Goal: Information Seeking & Learning: Learn about a topic

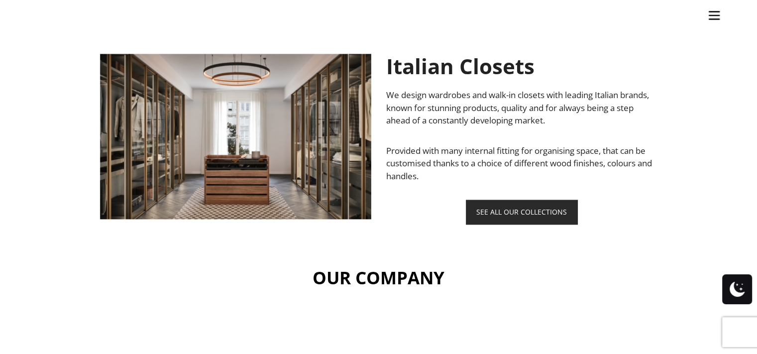
scroll to position [1327, 0]
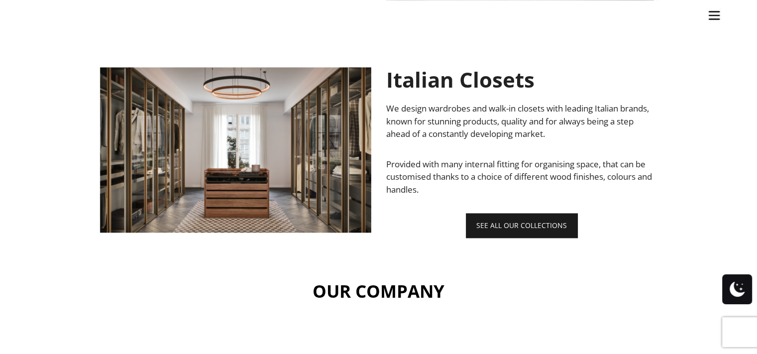
click at [490, 223] on link "SEE ALL OUR COLLECTIONS" at bounding box center [521, 225] width 111 height 24
click at [487, 227] on link "SEE ALL OUR COLLECTIONS" at bounding box center [521, 225] width 111 height 24
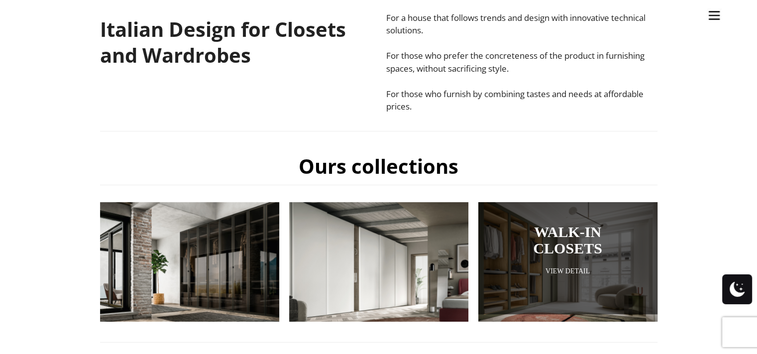
scroll to position [331, 0]
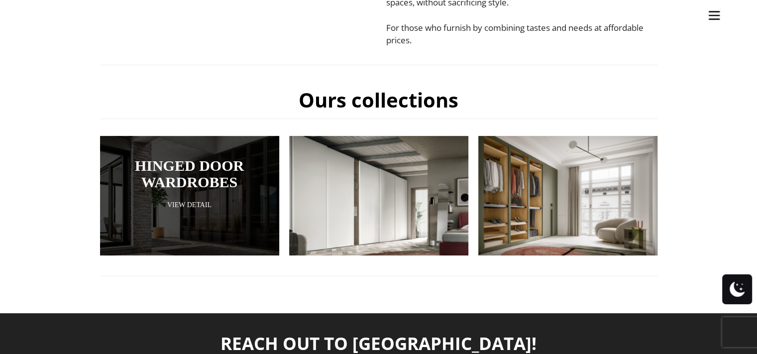
click at [245, 241] on div at bounding box center [189, 195] width 179 height 119
click at [201, 205] on link "View Detail" at bounding box center [189, 204] width 129 height 9
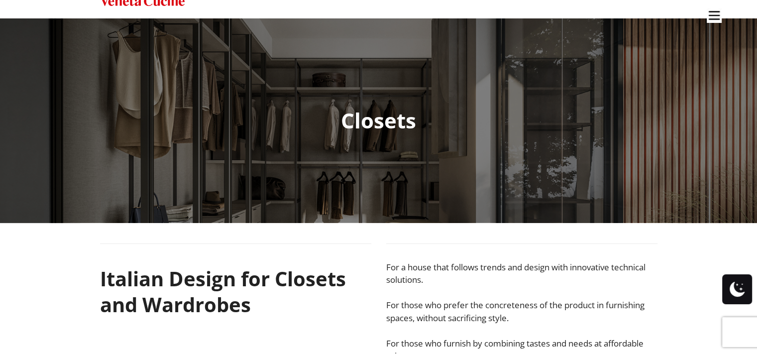
scroll to position [0, 0]
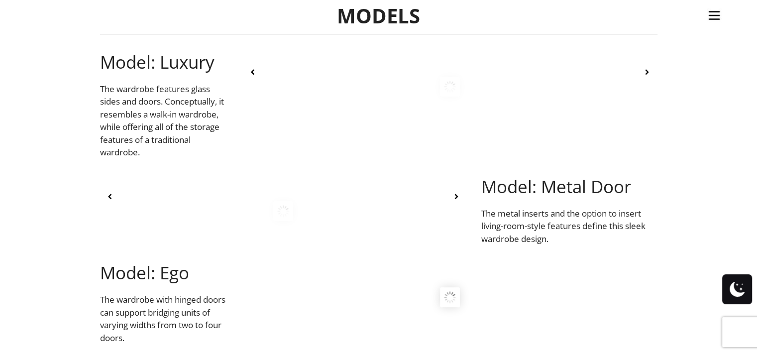
scroll to position [265, 0]
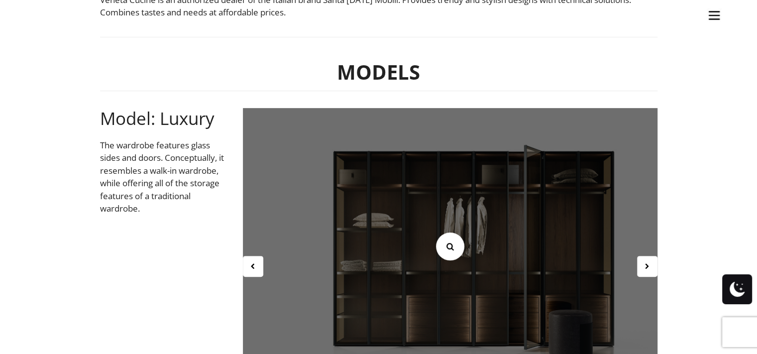
click at [452, 249] on icon at bounding box center [449, 246] width 11 height 11
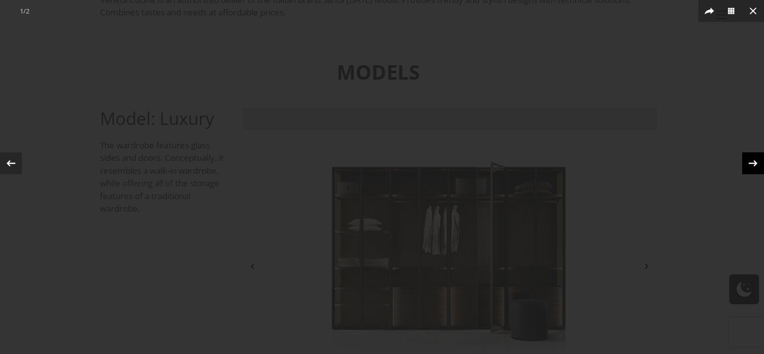
click at [746, 162] on icon at bounding box center [753, 163] width 15 height 15
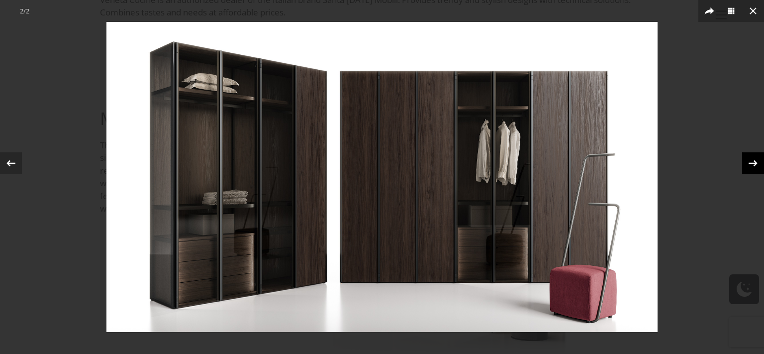
click at [747, 162] on icon at bounding box center [753, 163] width 15 height 15
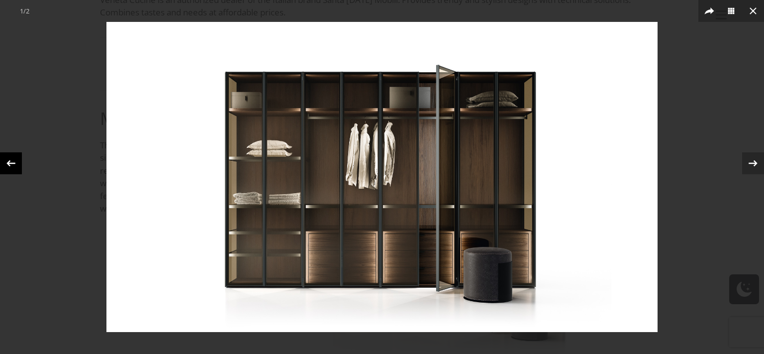
click at [14, 163] on icon at bounding box center [10, 163] width 9 height 6
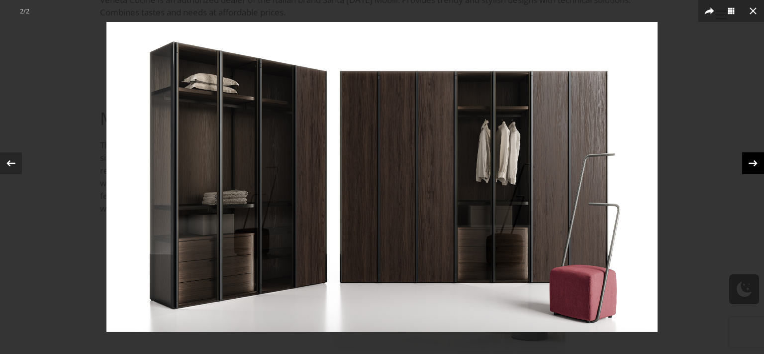
click at [750, 165] on icon at bounding box center [753, 163] width 15 height 15
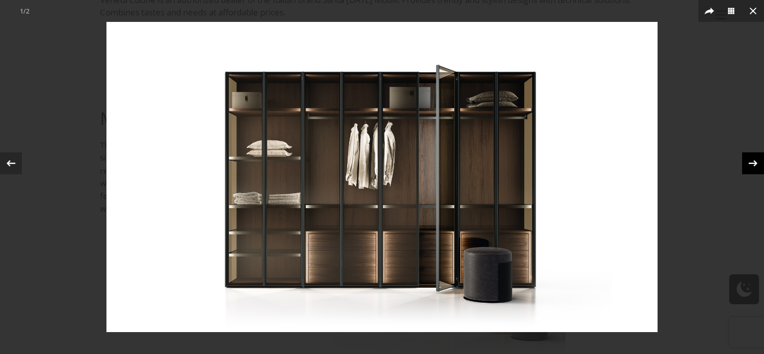
click at [753, 164] on icon at bounding box center [753, 163] width 15 height 15
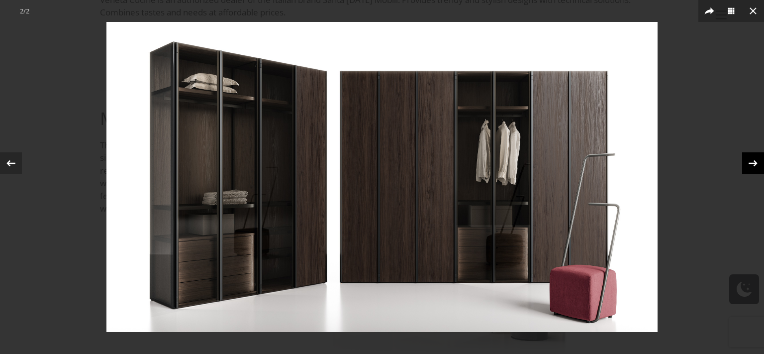
click at [753, 164] on icon at bounding box center [753, 163] width 15 height 15
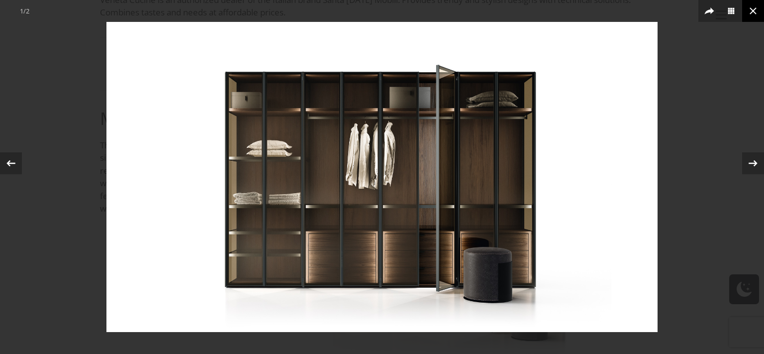
click at [753, 6] on icon at bounding box center [754, 11] width 12 height 12
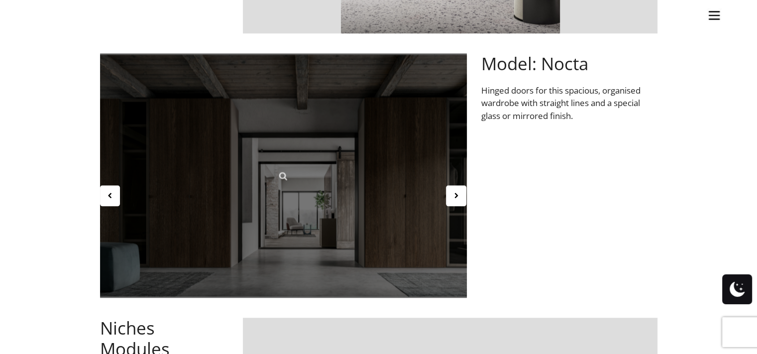
scroll to position [1128, 0]
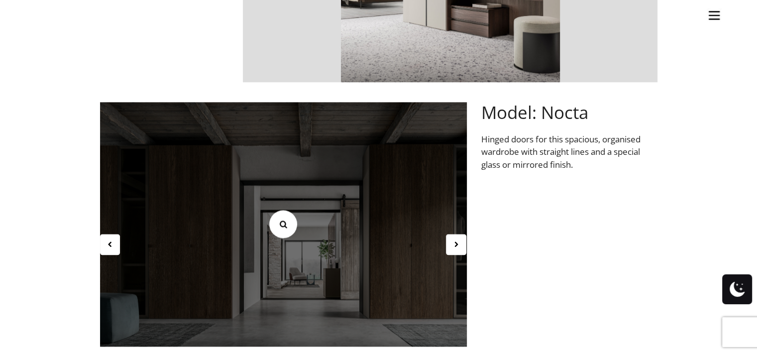
click at [285, 224] on icon at bounding box center [283, 223] width 11 height 11
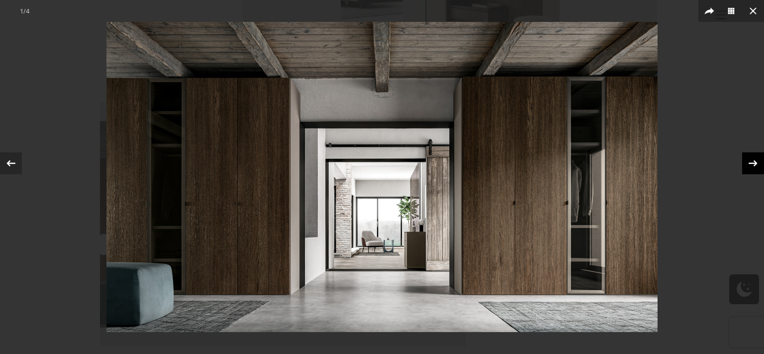
click at [756, 166] on div "1 / 4" at bounding box center [382, 177] width 764 height 354
click at [750, 165] on icon at bounding box center [753, 163] width 15 height 15
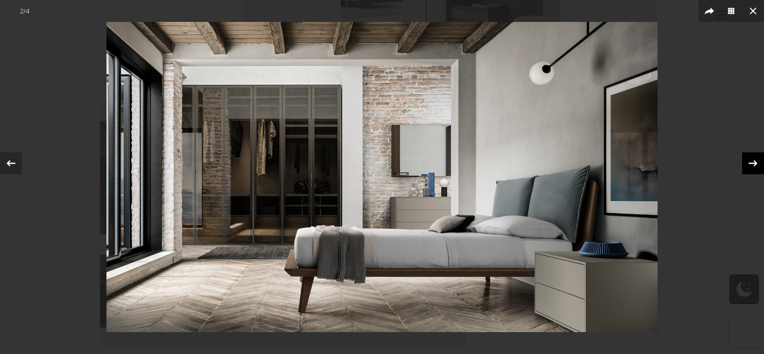
click at [751, 165] on icon at bounding box center [753, 163] width 15 height 15
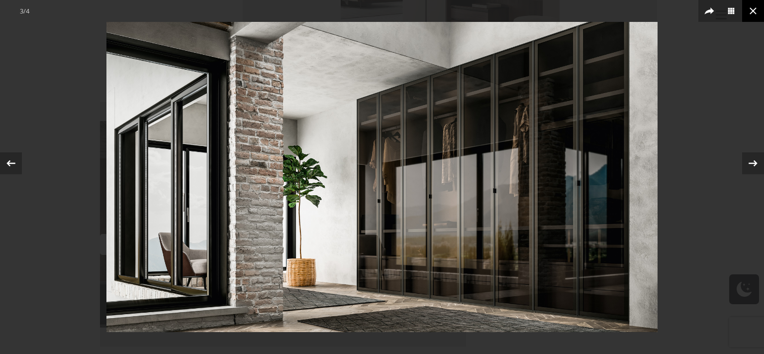
click at [756, 13] on button at bounding box center [754, 11] width 22 height 22
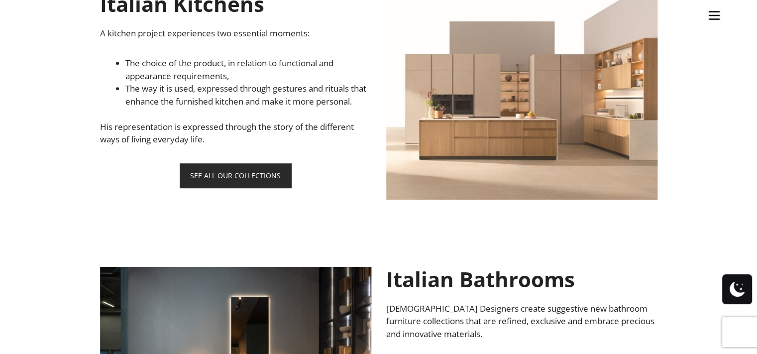
scroll to position [617, 0]
